Goal: Navigation & Orientation: Find specific page/section

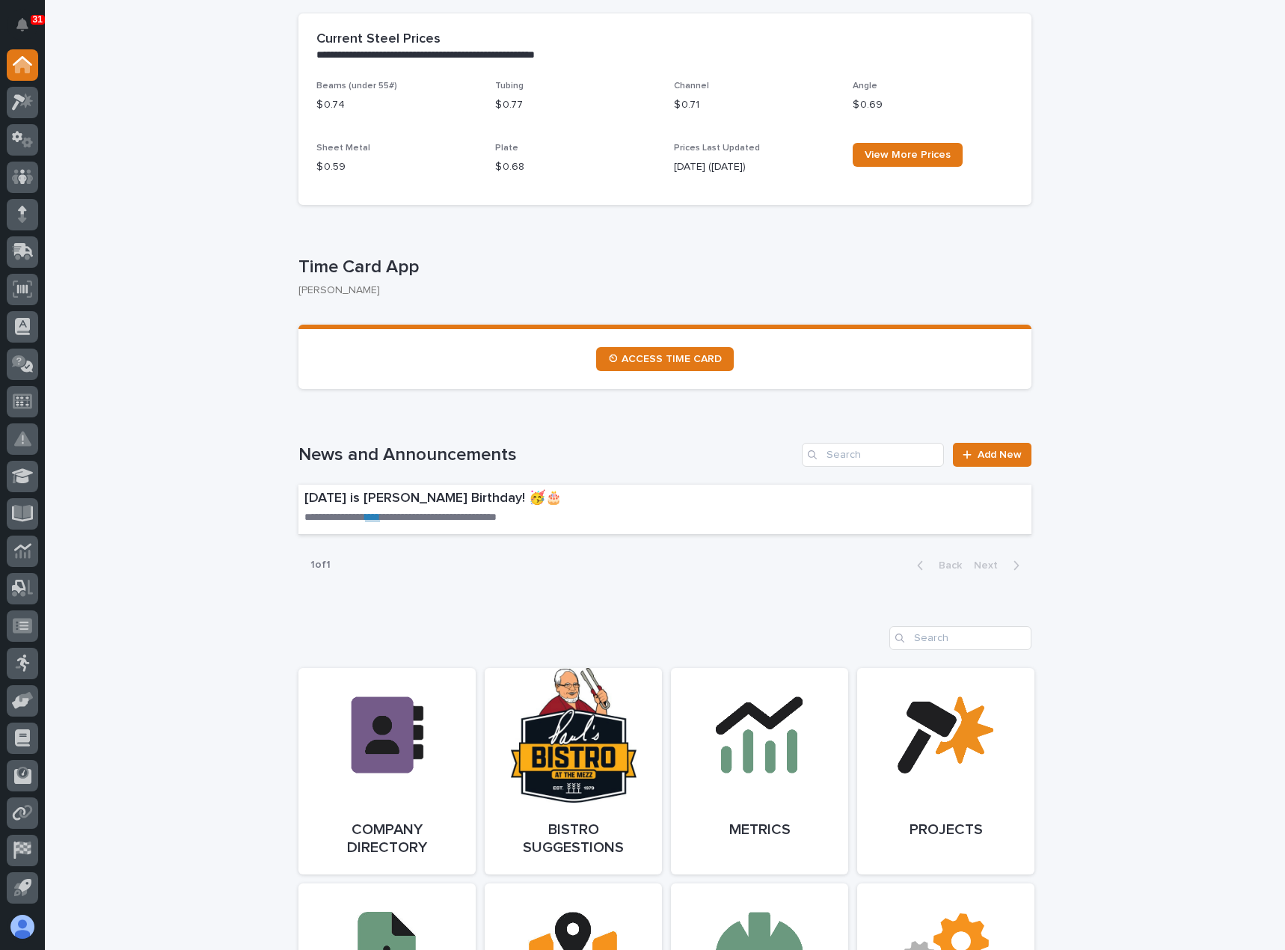
scroll to position [748, 0]
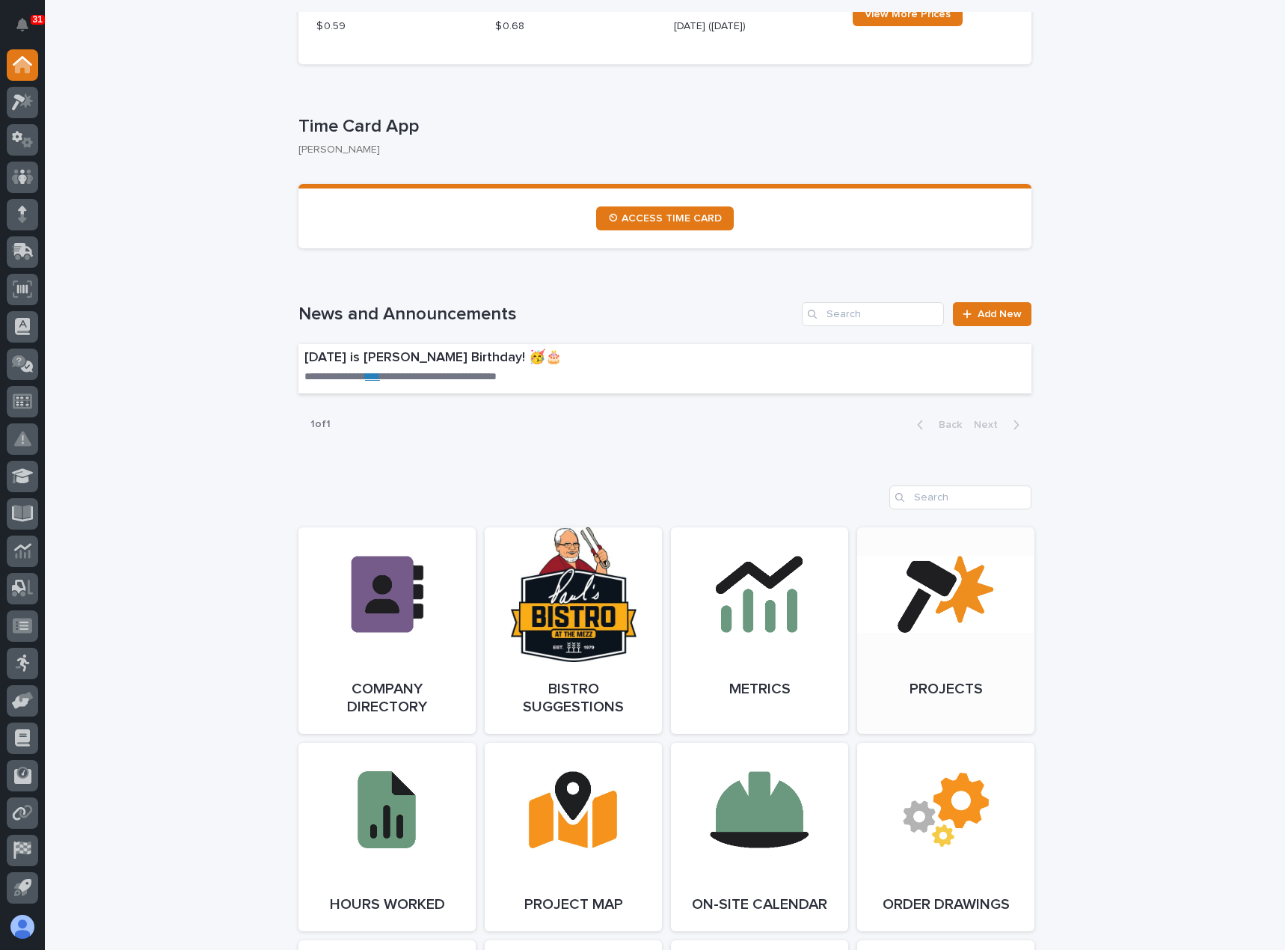
click at [917, 685] on link "Open Link" at bounding box center [945, 630] width 177 height 206
